Goal: Register for event/course

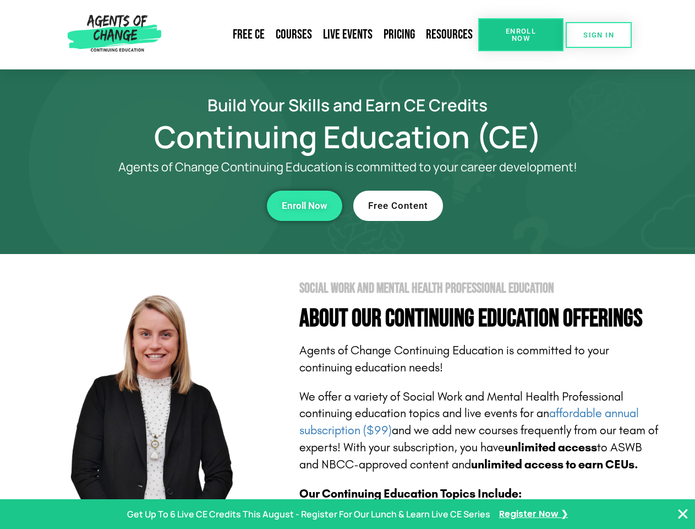
click at [347, 264] on section "Social Work and Mental Health Professional Education About Our Continuing Educa…" at bounding box center [347, 485] width 695 height 462
click at [521, 35] on span "Enroll Now" at bounding box center [521, 35] width 50 height 14
click at [599, 35] on span "SIGN IN" at bounding box center [599, 34] width 31 height 7
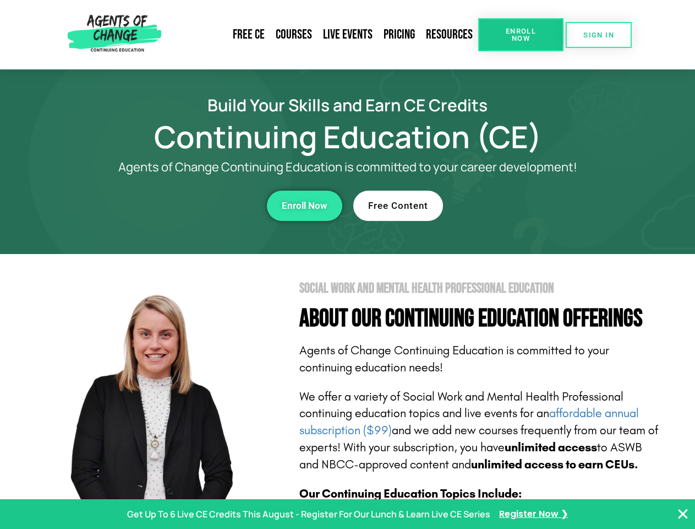
click at [191, 205] on div "Enroll Now" at bounding box center [191, 205] width 303 height 30
click at [304, 205] on span "Enroll Now" at bounding box center [305, 205] width 46 height 9
click at [505, 205] on div "Free Content" at bounding box center [504, 205] width 303 height 30
